Goal: Information Seeking & Learning: Learn about a topic

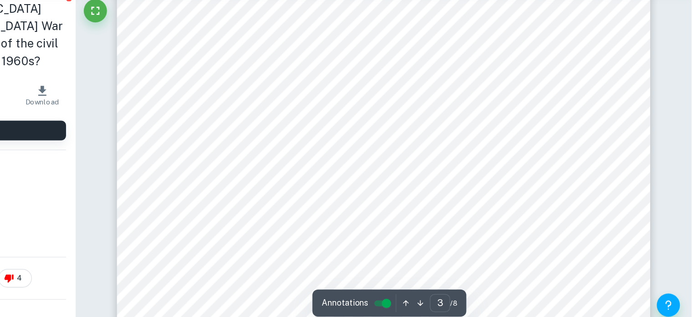
scroll to position [1369, 0]
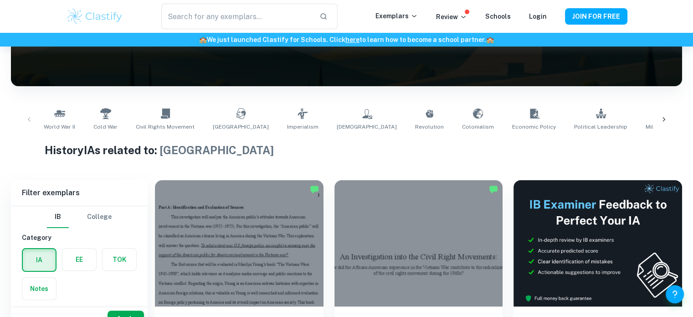
scroll to position [210, 0]
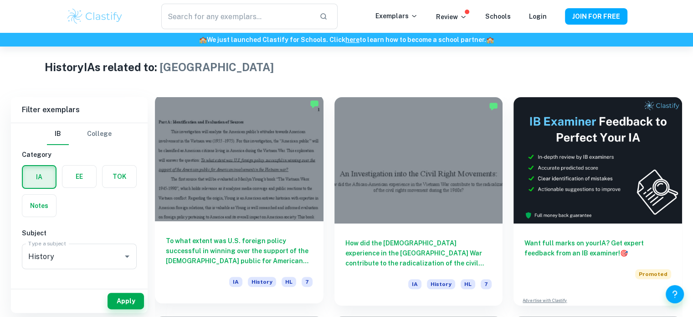
click at [289, 247] on h6 "To what extent was U.S. foreign policy successful in winning over the support o…" at bounding box center [239, 251] width 147 height 30
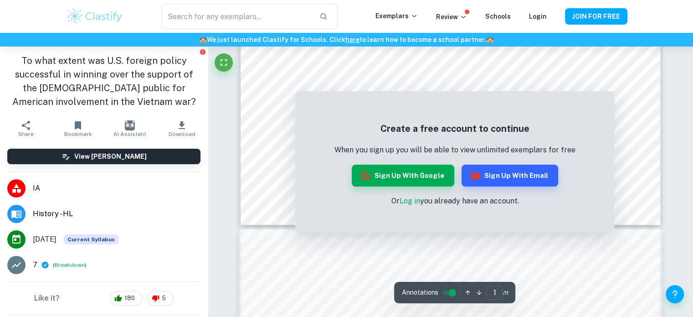
scroll to position [375, 0]
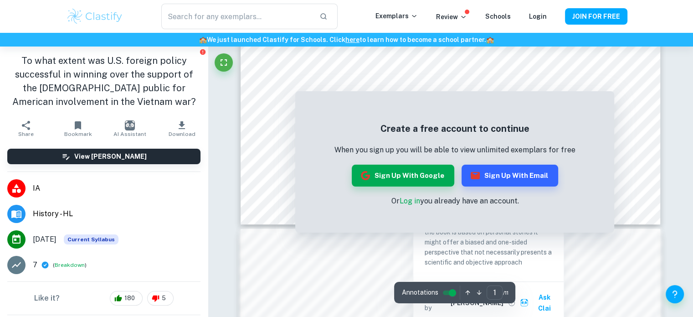
click at [312, 60] on div at bounding box center [449, 57] width 319 height 29
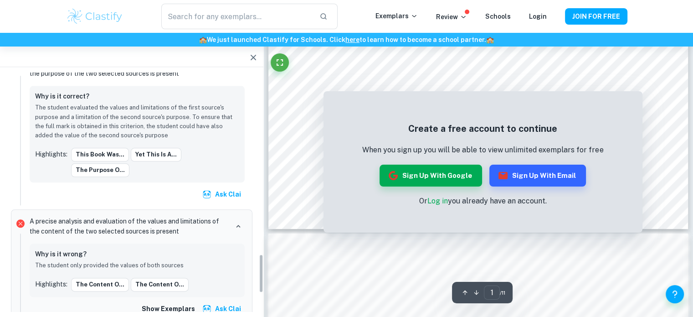
scroll to position [1119, 0]
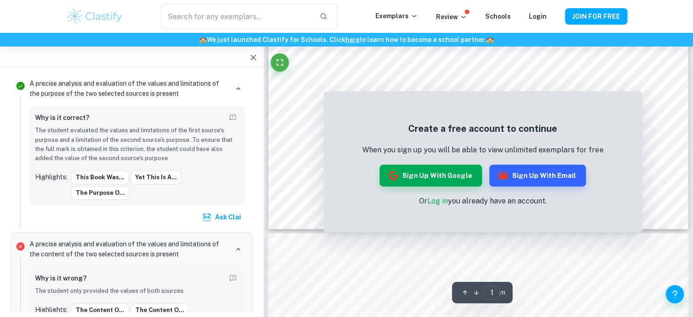
click at [434, 204] on link "Log in" at bounding box center [437, 200] width 21 height 9
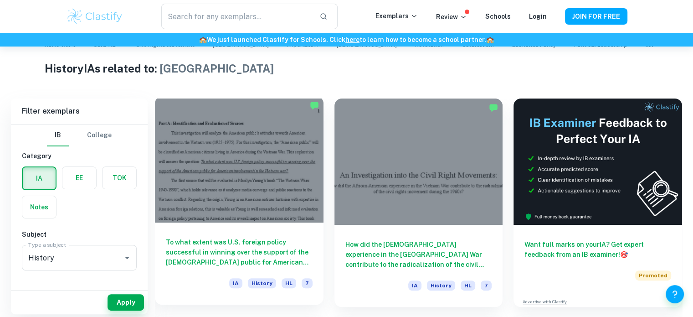
scroll to position [211, 0]
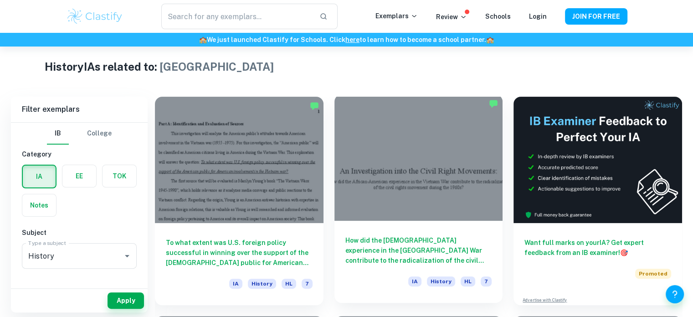
click at [418, 265] on div "How did the [DEMOGRAPHIC_DATA] experience in the [GEOGRAPHIC_DATA] War contribu…" at bounding box center [419, 262] width 169 height 82
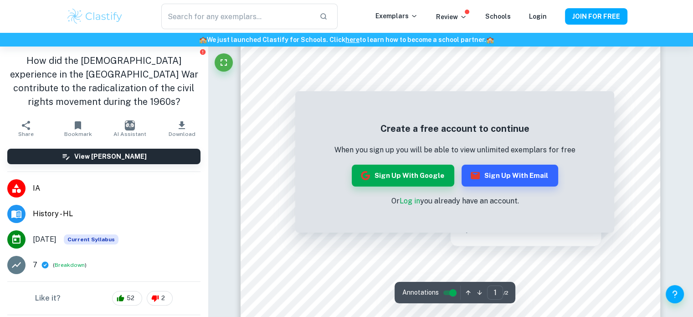
scroll to position [171, 0]
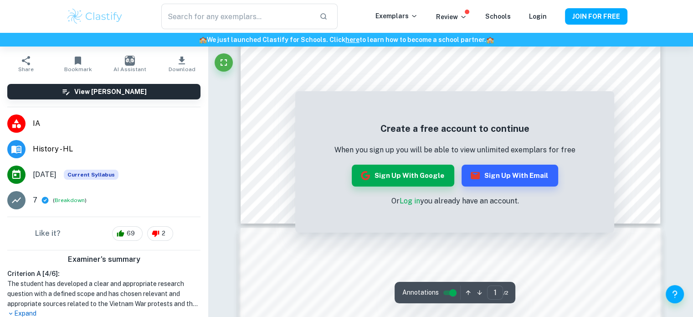
scroll to position [376, 0]
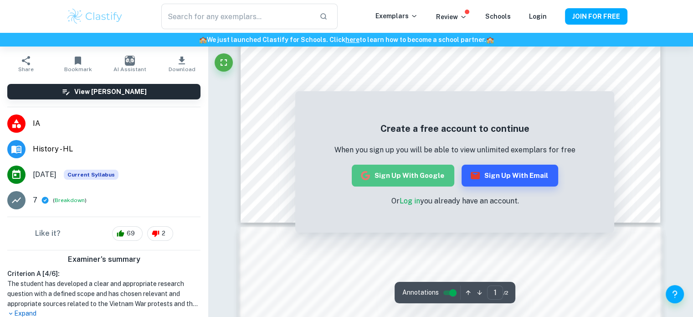
click at [418, 172] on button "Sign up with Google" at bounding box center [403, 176] width 103 height 22
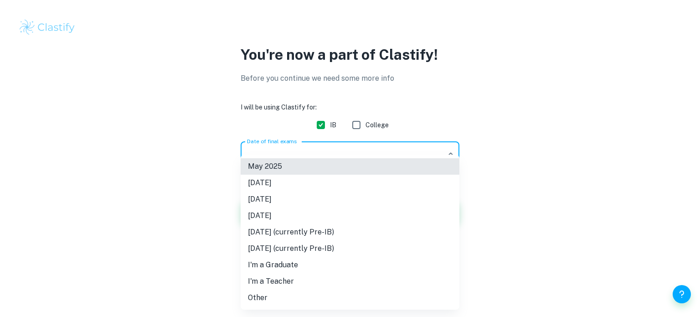
click at [400, 154] on body "We value your privacy We use cookies to enhance your browsing experience, serve…" at bounding box center [350, 158] width 700 height 317
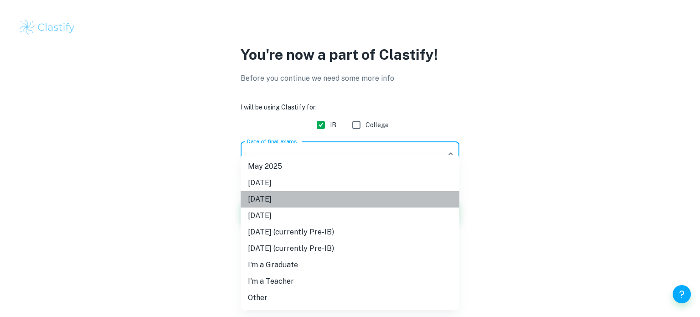
click at [349, 196] on li "[DATE]" at bounding box center [350, 199] width 219 height 16
type input "M26"
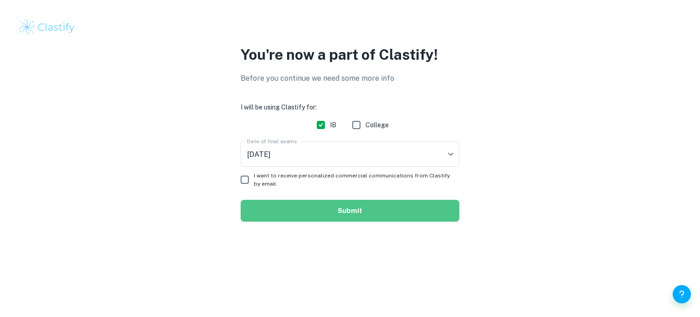
click at [357, 206] on button "Submit" at bounding box center [350, 211] width 219 height 22
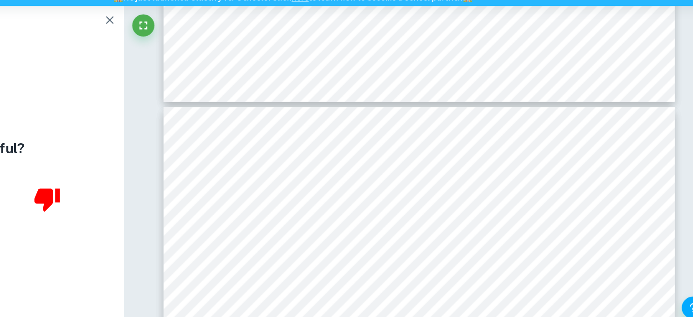
scroll to position [1705, 0]
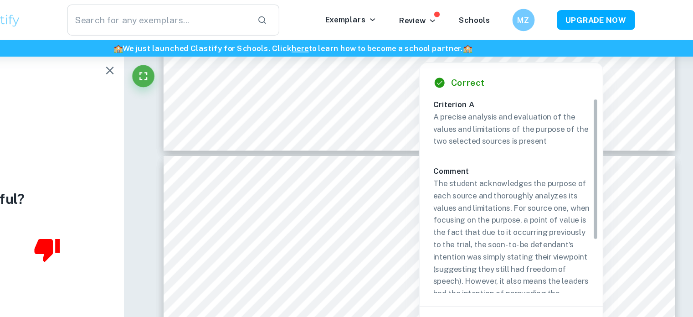
type input "3"
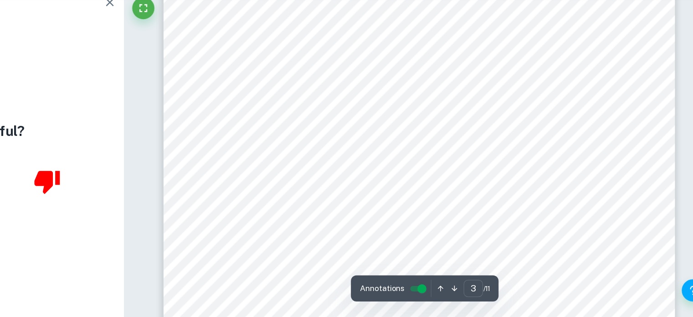
scroll to position [1499, 0]
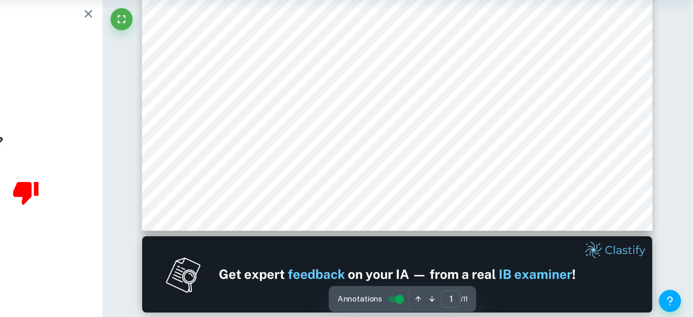
scroll to position [363, 0]
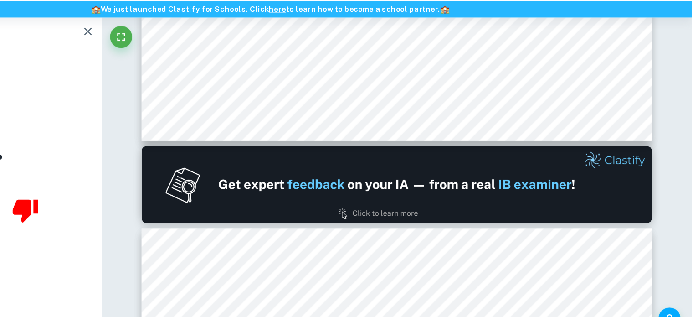
scroll to position [451, 0]
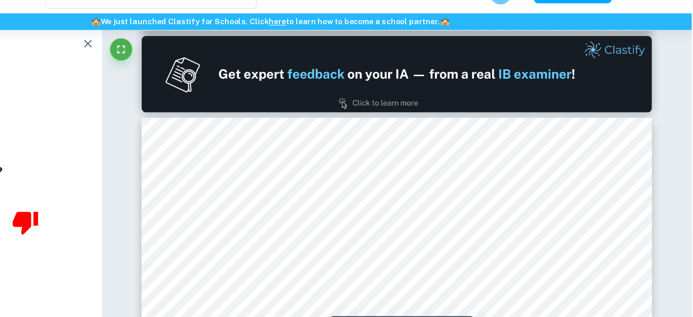
type input "1"
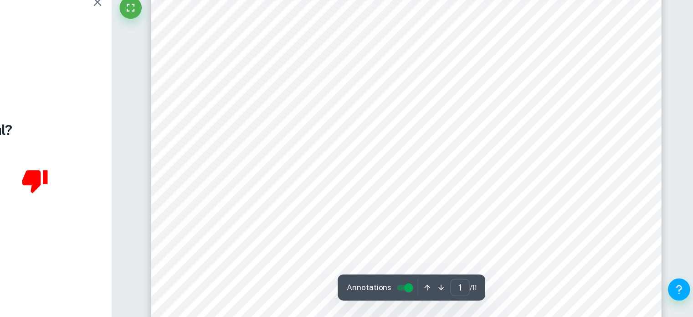
scroll to position [117, 0]
